Goal: Task Accomplishment & Management: Use online tool/utility

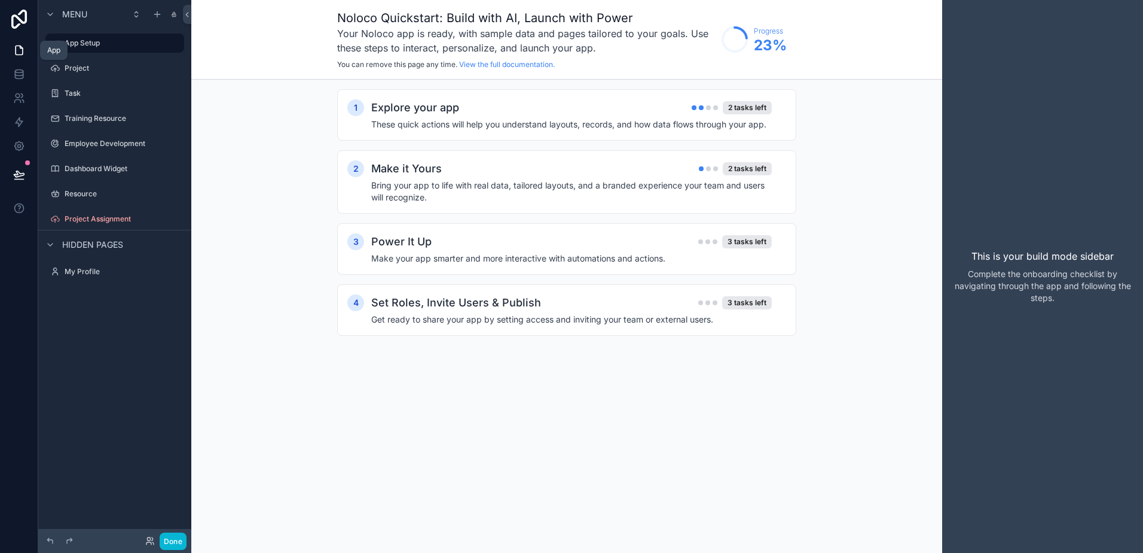
click at [20, 56] on icon at bounding box center [19, 50] width 12 height 12
click at [20, 50] on icon at bounding box center [19, 50] width 12 height 12
click at [21, 78] on icon at bounding box center [19, 74] width 12 height 12
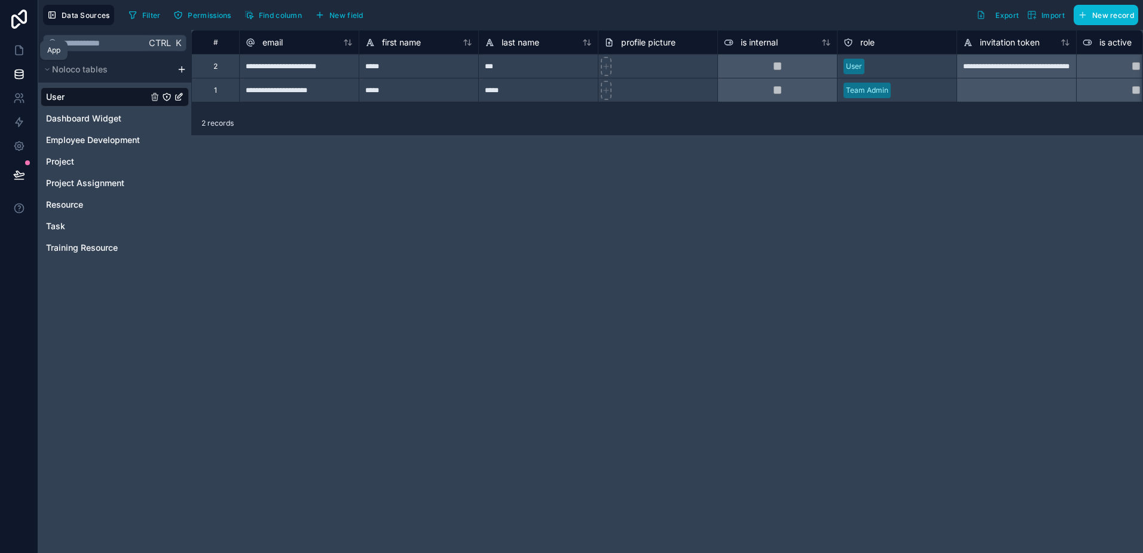
click at [22, 54] on icon at bounding box center [19, 50] width 7 height 9
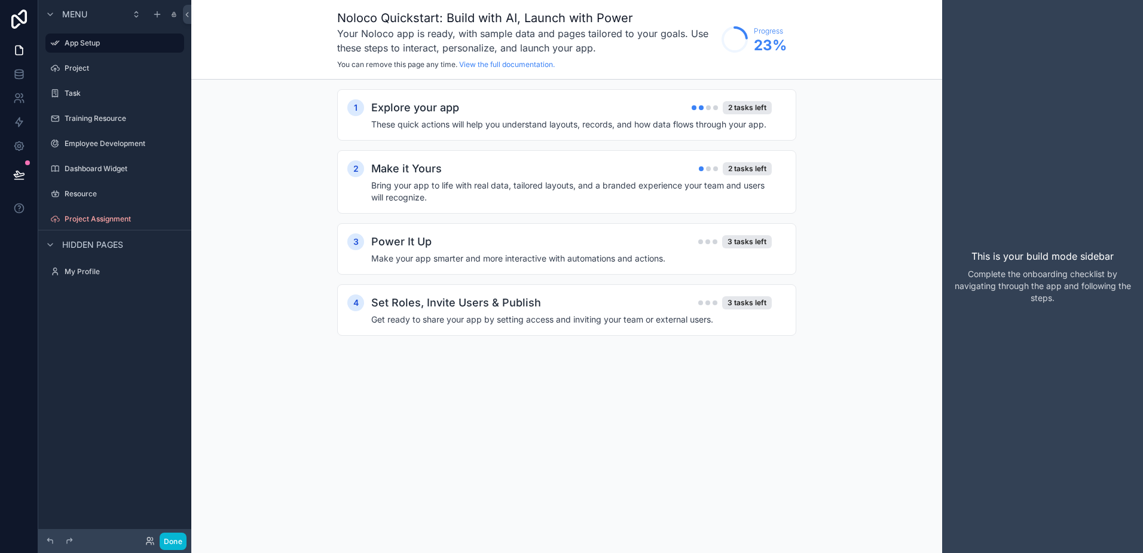
click at [80, 12] on span "Menu" at bounding box center [74, 14] width 25 height 12
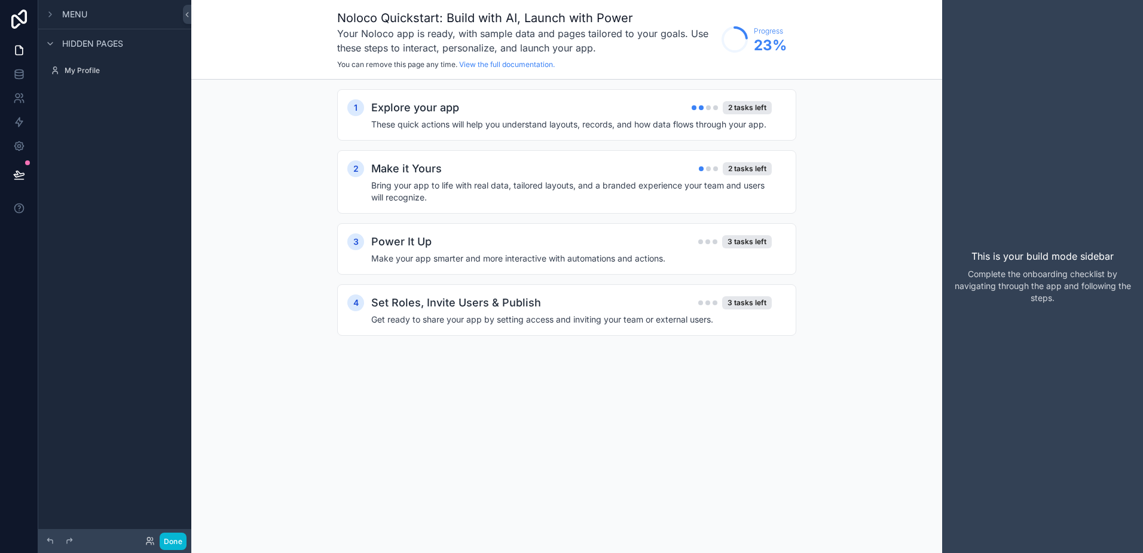
click at [73, 12] on span "Menu" at bounding box center [74, 14] width 25 height 12
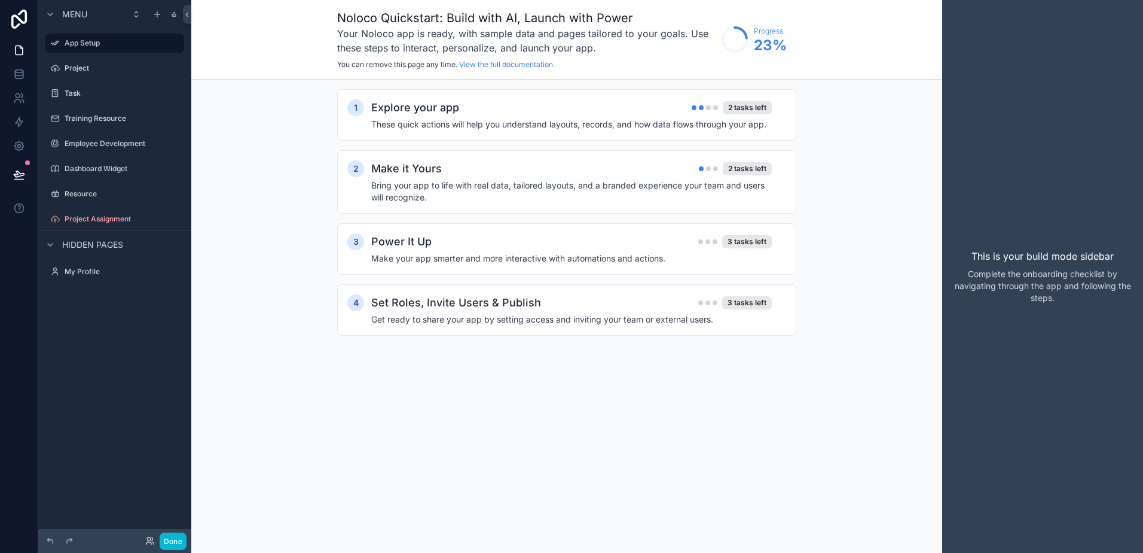
click at [22, 23] on icon at bounding box center [19, 19] width 24 height 19
click at [613, 125] on h4 "These quick actions will help you understand layouts, records, and how data flo…" at bounding box center [571, 124] width 401 height 12
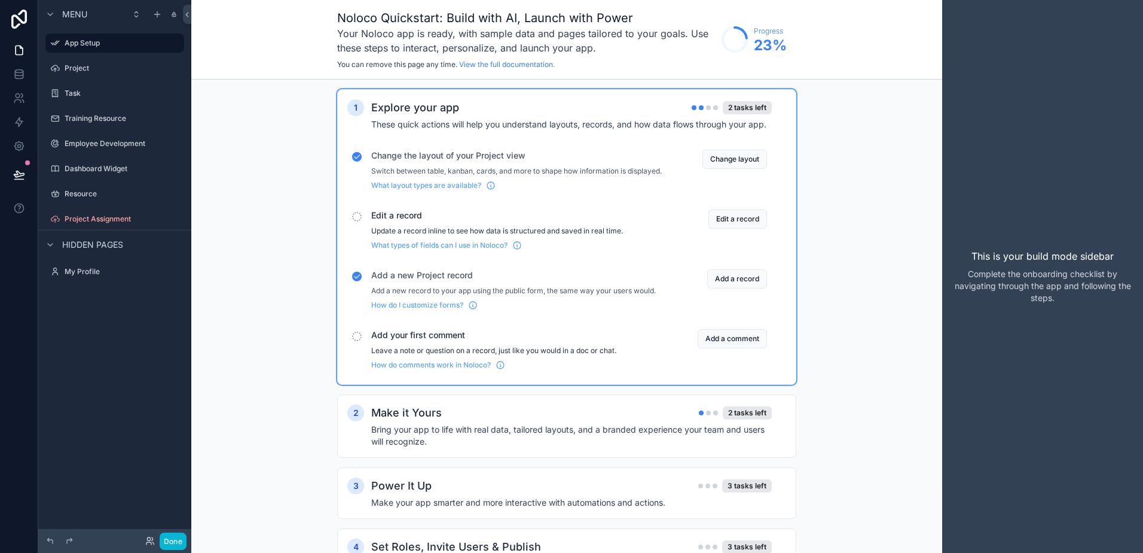
click at [718, 165] on button "Change layout" at bounding box center [735, 159] width 65 height 19
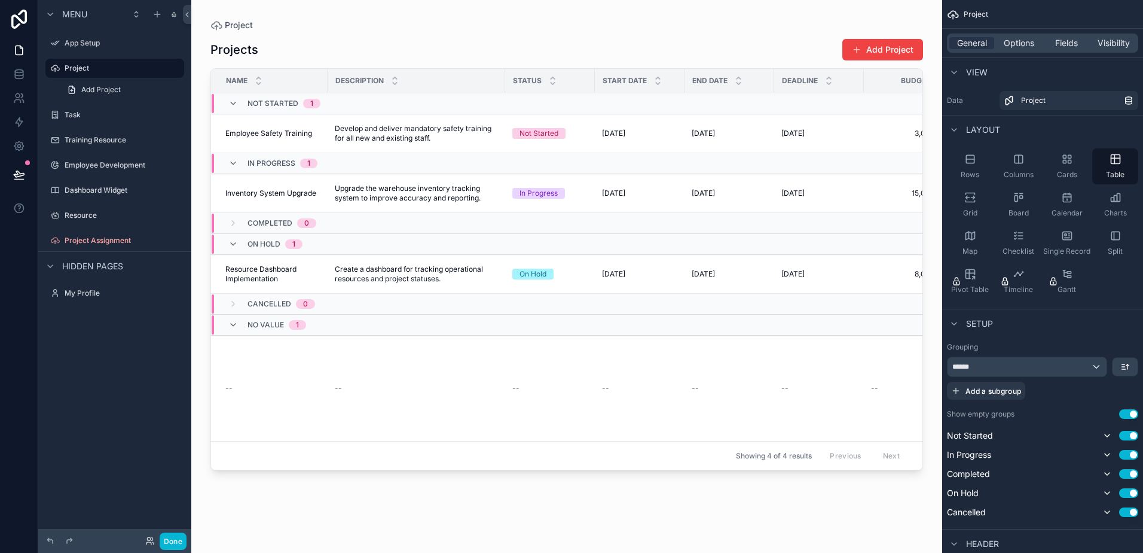
click at [514, 410] on div "scrollable content" at bounding box center [566, 269] width 751 height 538
click at [235, 26] on span "Project" at bounding box center [239, 25] width 28 height 12
click at [93, 45] on label "App Setup" at bounding box center [123, 43] width 117 height 10
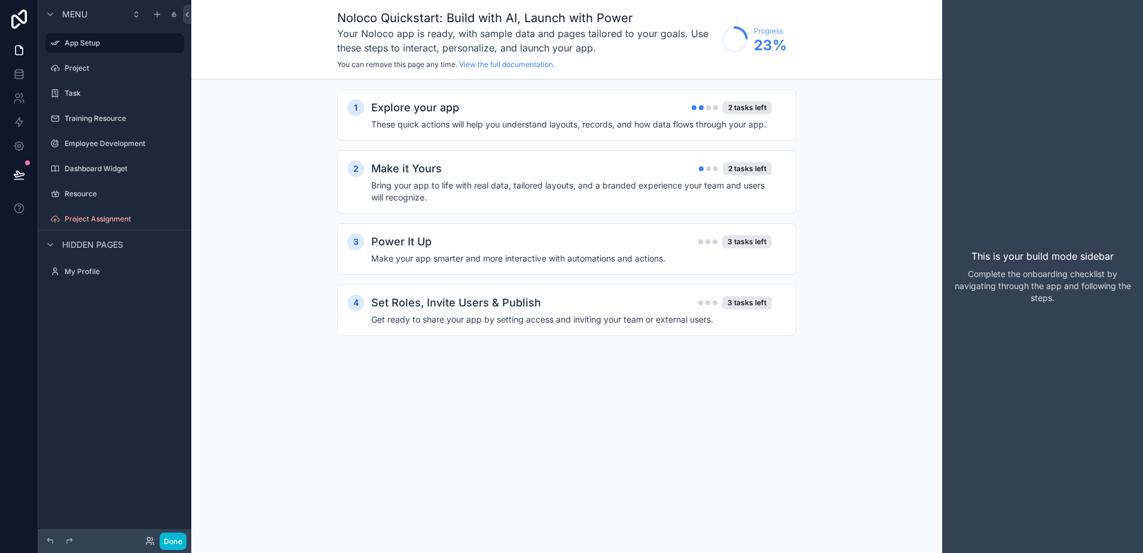
click at [83, 17] on span "Menu" at bounding box center [74, 14] width 25 height 12
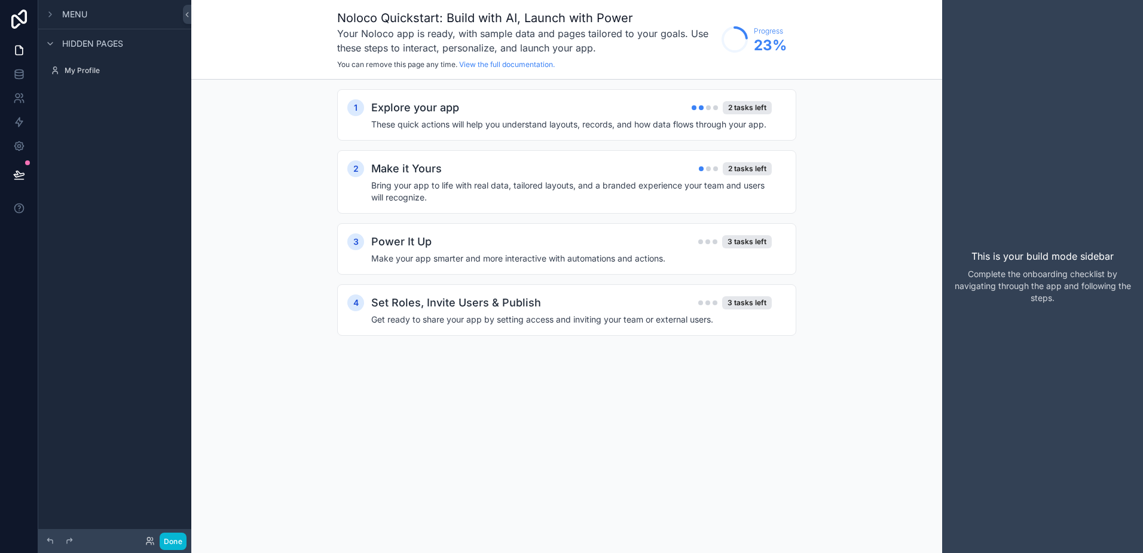
click at [83, 20] on div "Menu" at bounding box center [65, 14] width 44 height 14
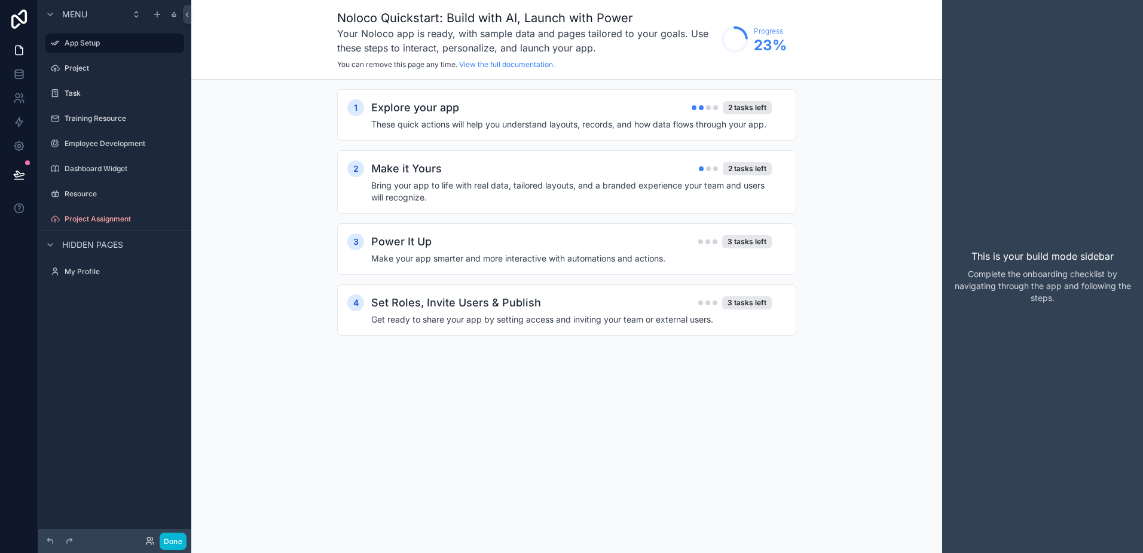
click at [586, 123] on h4 "These quick actions will help you understand layouts, records, and how data flo…" at bounding box center [571, 124] width 401 height 12
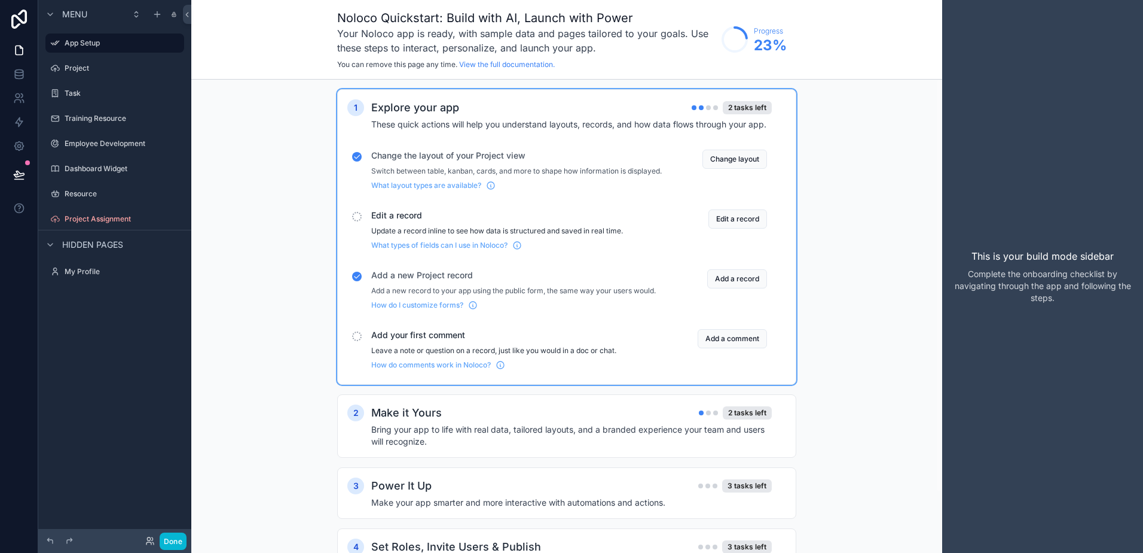
click at [743, 228] on button "Edit a record" at bounding box center [738, 218] width 59 height 19
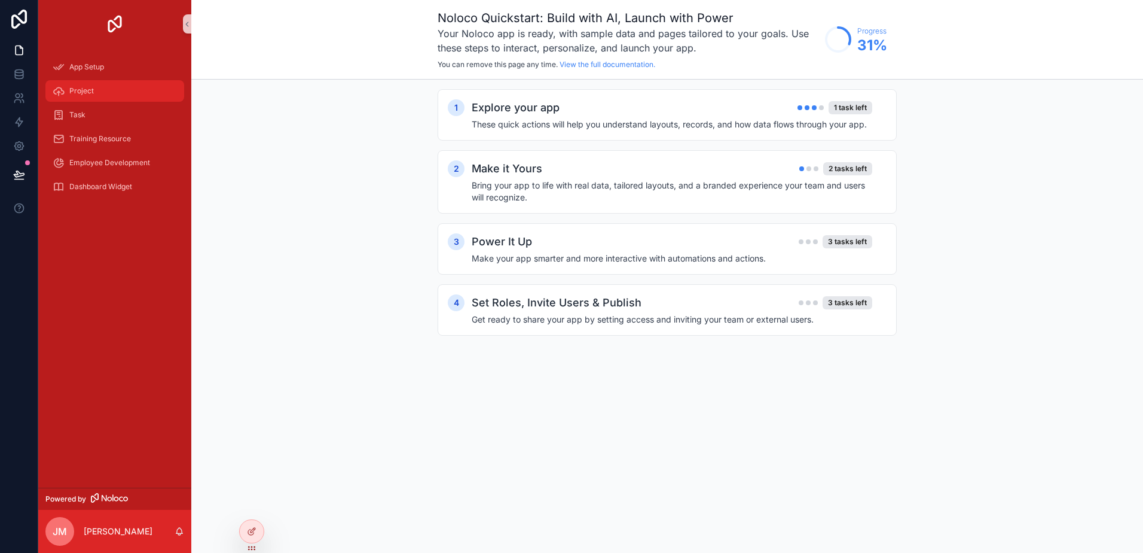
click at [102, 92] on div "Project" at bounding box center [115, 90] width 124 height 19
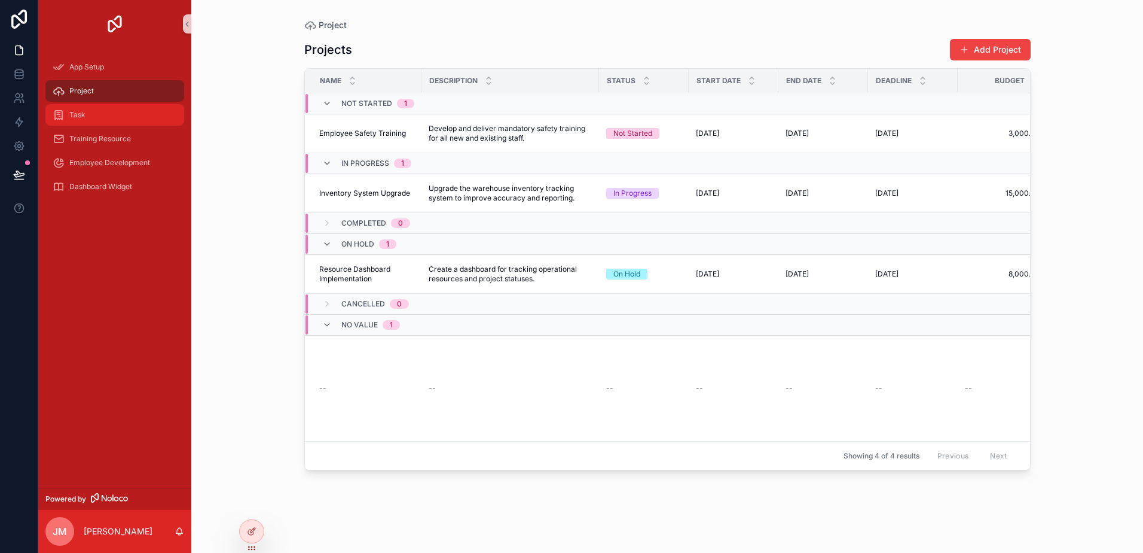
click at [98, 111] on div "Task" at bounding box center [115, 114] width 124 height 19
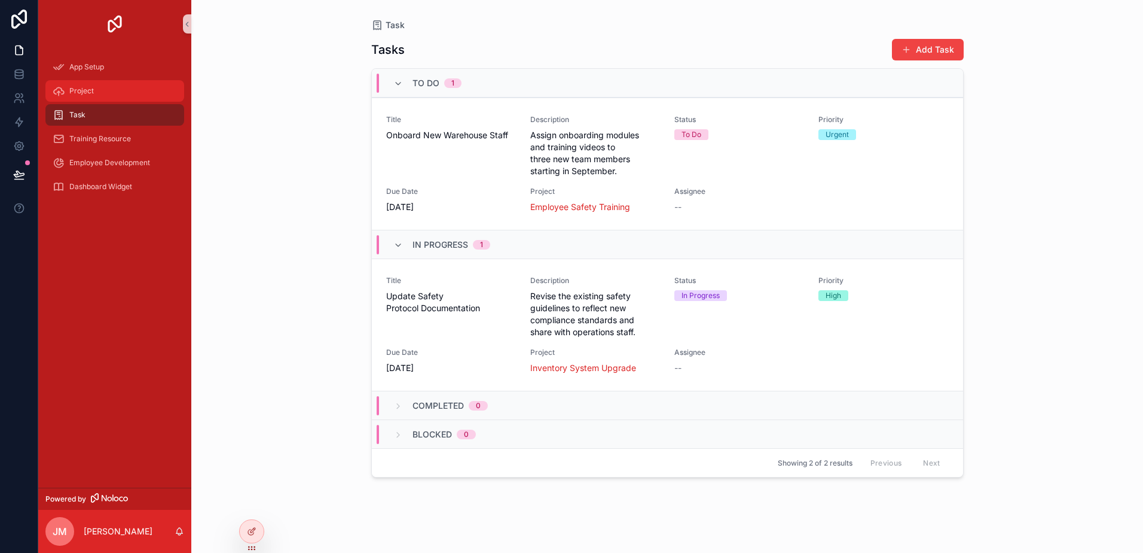
click at [85, 87] on span "Project" at bounding box center [81, 91] width 25 height 10
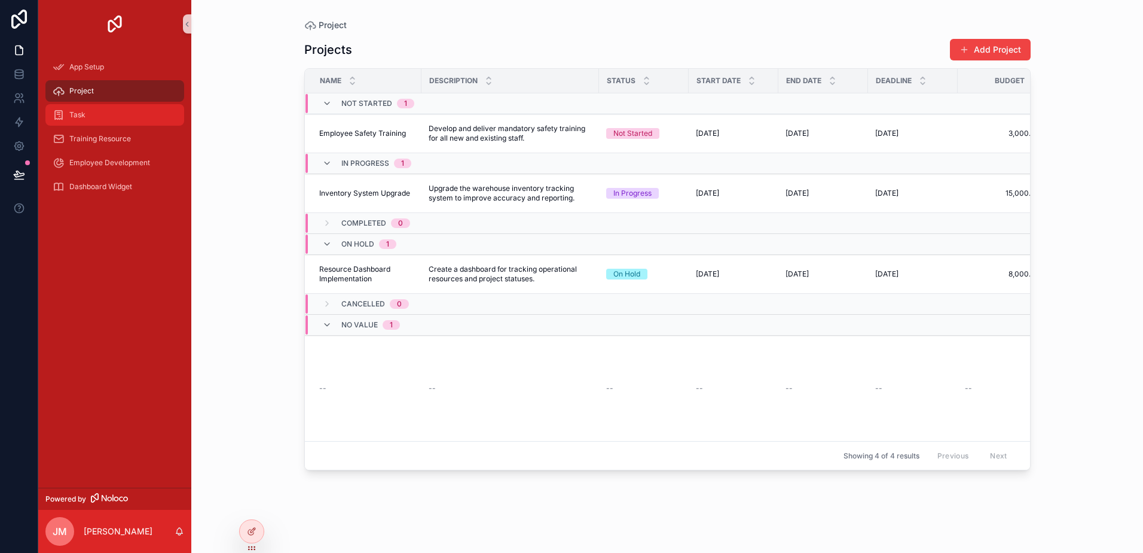
click at [96, 117] on div "Task" at bounding box center [115, 114] width 124 height 19
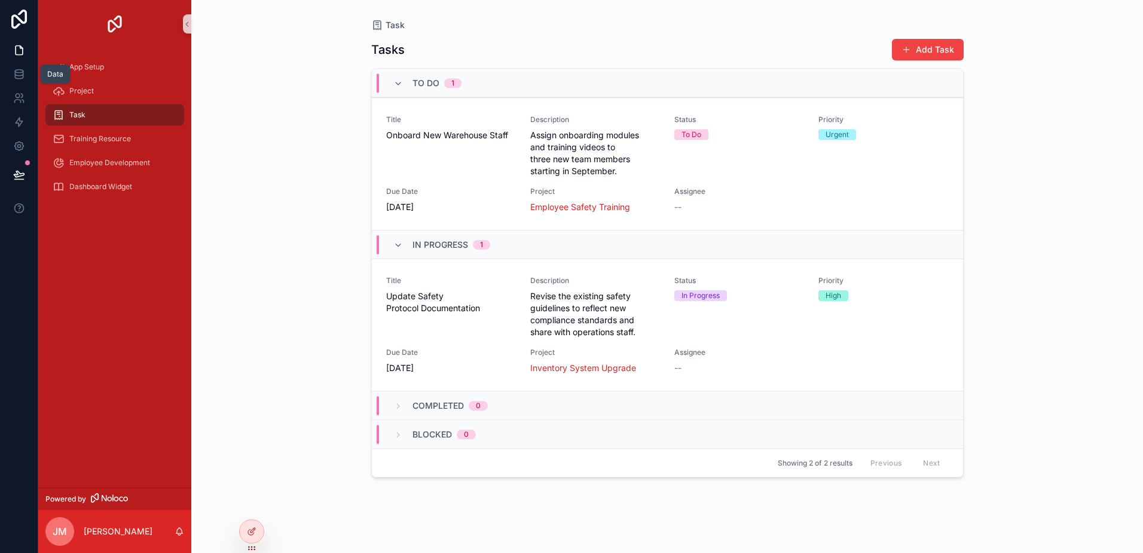
click at [18, 78] on icon at bounding box center [19, 76] width 8 height 5
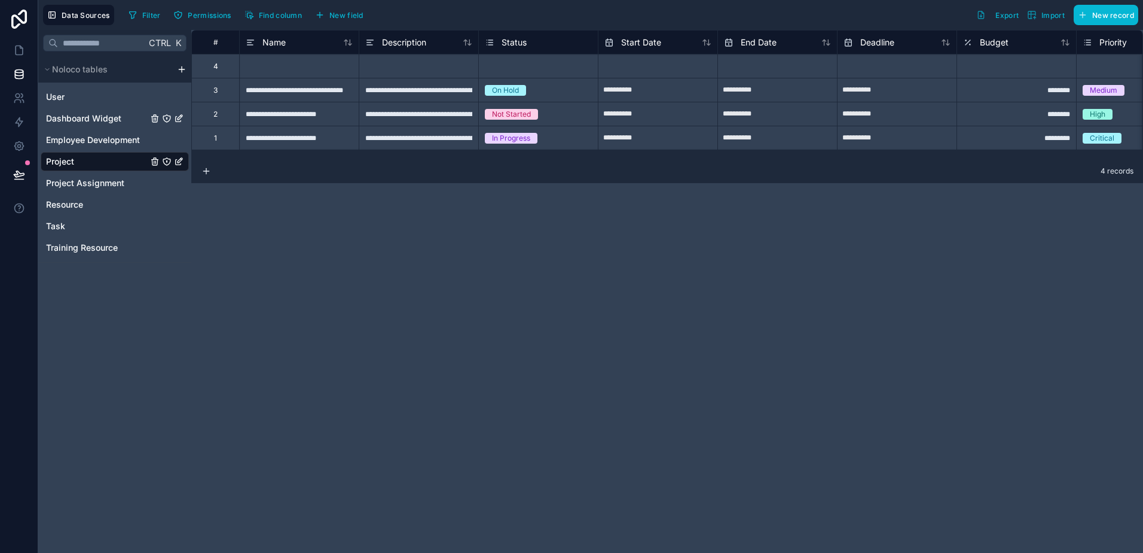
click at [89, 119] on span "Dashboard Widget" at bounding box center [83, 118] width 75 height 12
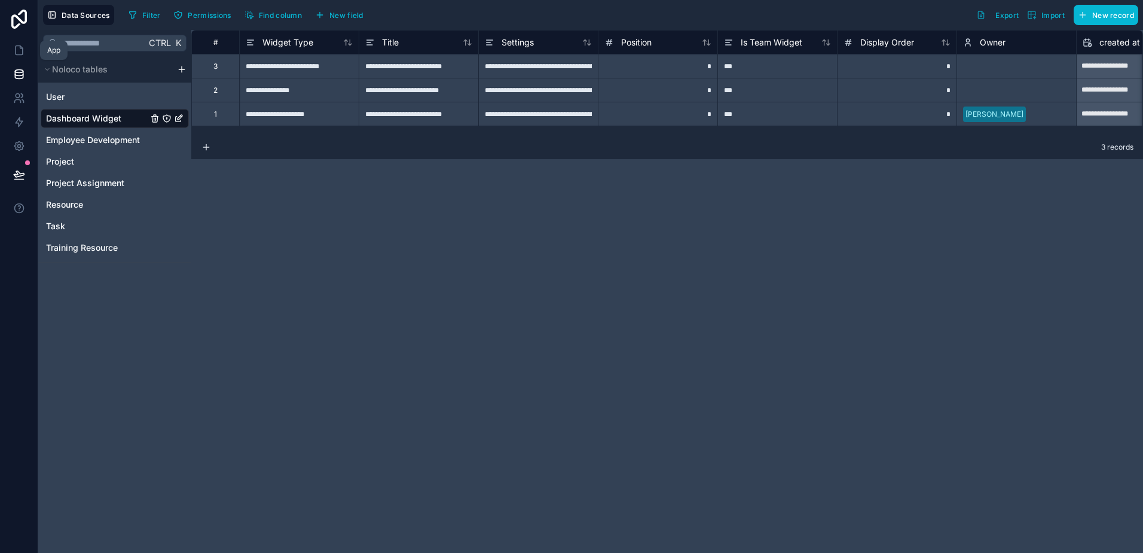
click at [19, 52] on icon at bounding box center [19, 50] width 12 height 12
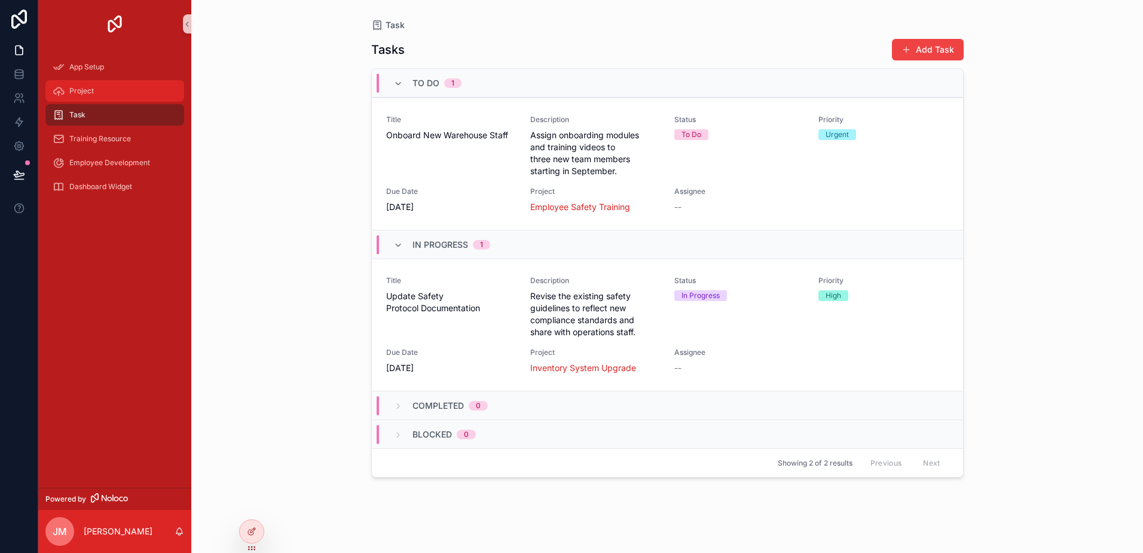
click at [97, 91] on div "Project" at bounding box center [115, 90] width 124 height 19
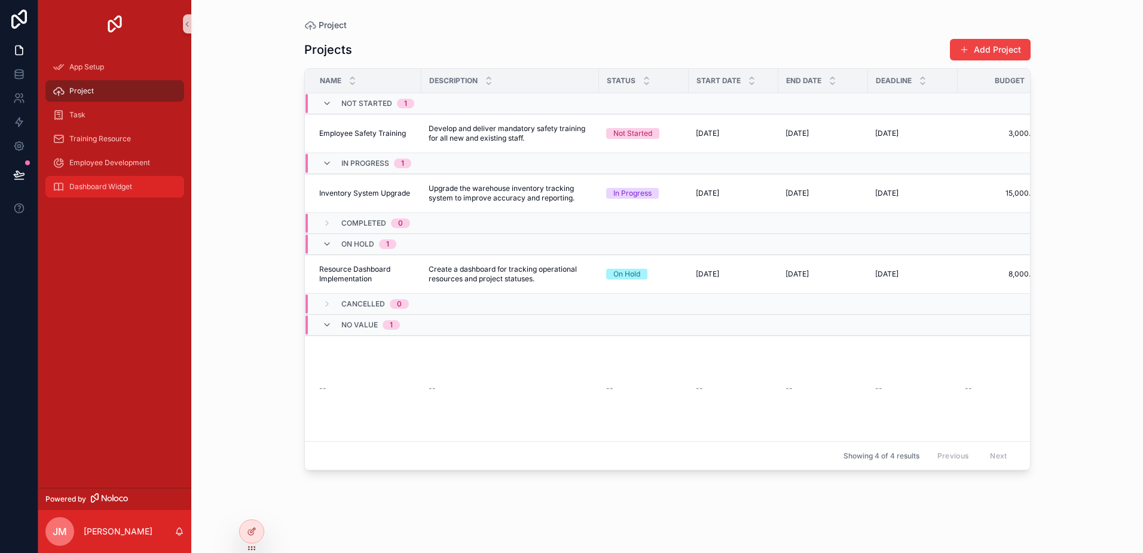
click at [87, 187] on span "Dashboard Widget" at bounding box center [100, 187] width 63 height 10
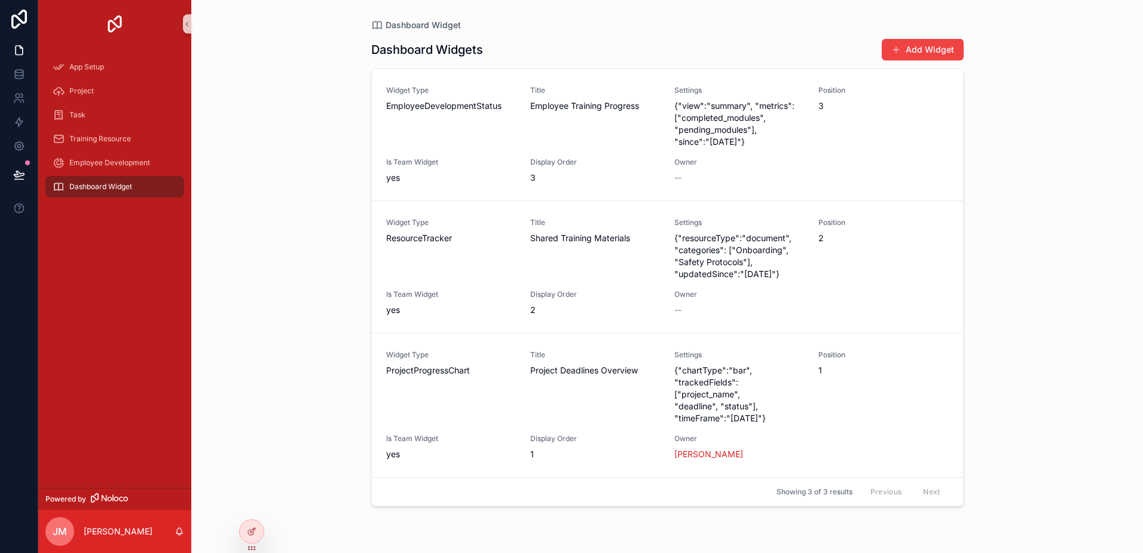
click at [914, 53] on button "Add Widget" at bounding box center [923, 50] width 82 height 22
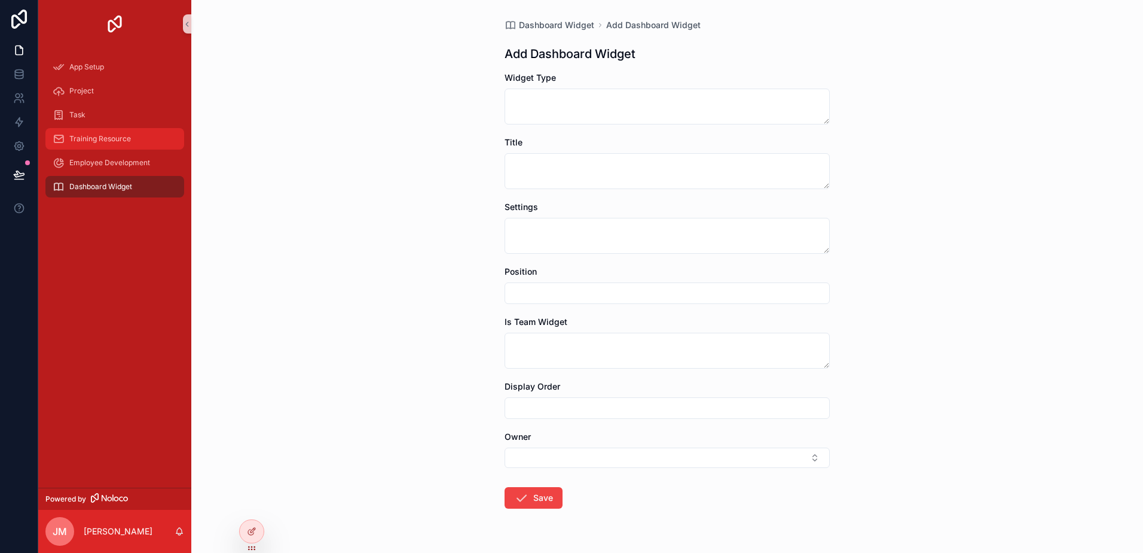
click at [96, 145] on div "Training Resource" at bounding box center [115, 138] width 124 height 19
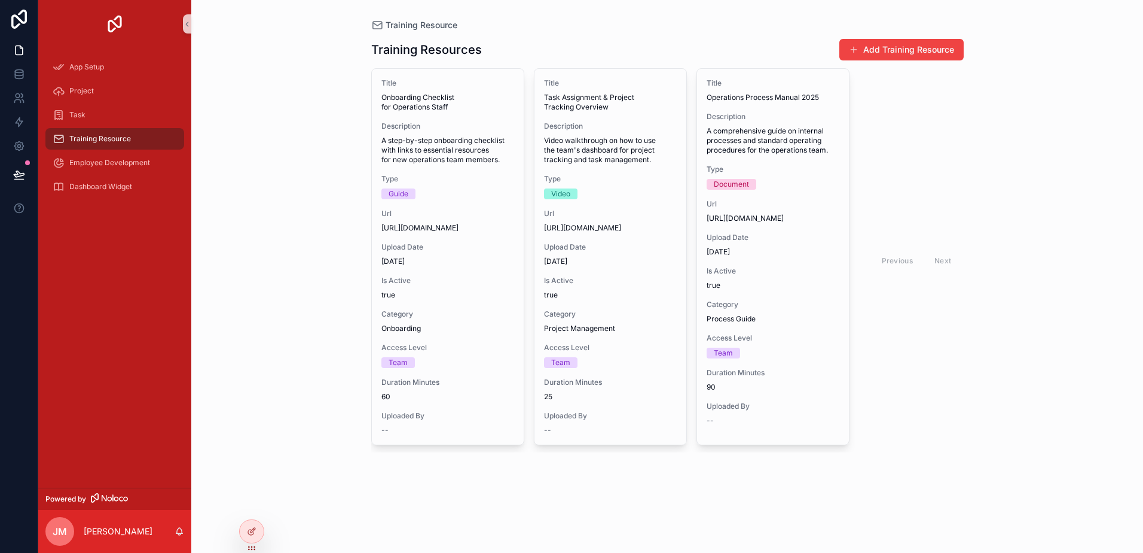
click at [17, 19] on icon at bounding box center [19, 19] width 16 height 19
